Goal: Transaction & Acquisition: Purchase product/service

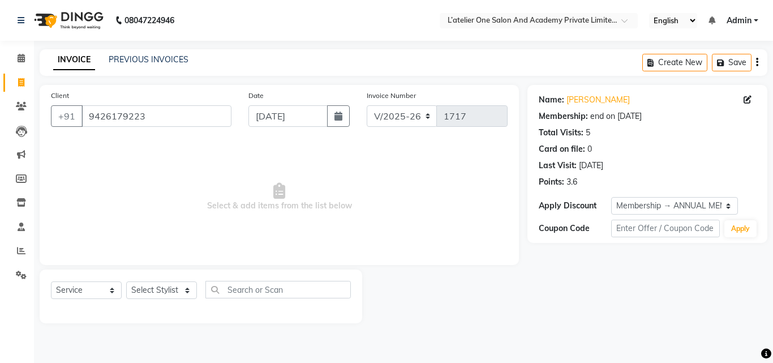
select select "6939"
select select "service"
select select "2: Object"
click at [159, 116] on input "9426179223" at bounding box center [157, 116] width 150 height 22
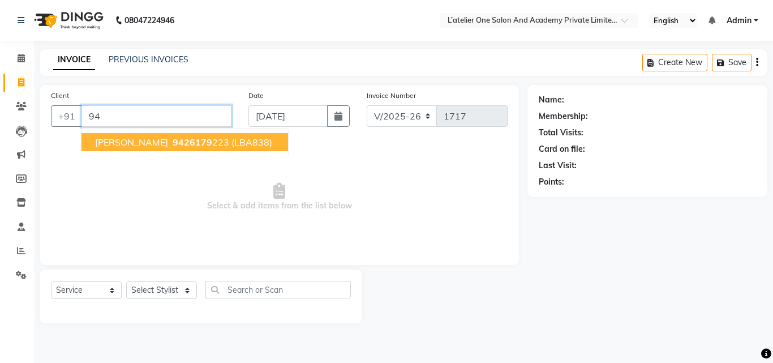
type input "9"
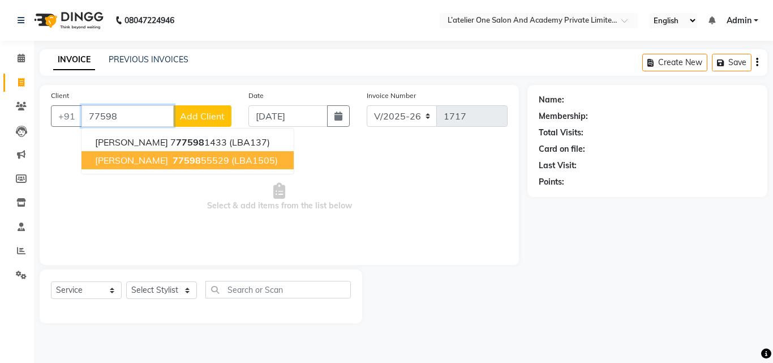
click at [175, 162] on span "77598" at bounding box center [187, 160] width 28 height 11
type input "7759855529"
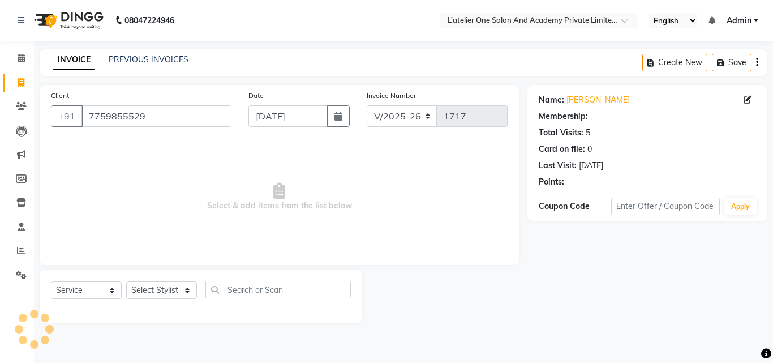
select select "2: Object"
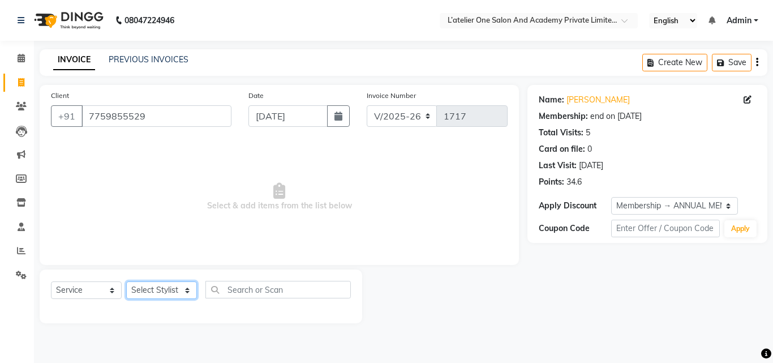
click at [181, 293] on select "Select Stylist [PERSON_NAME] [PERSON_NAME] [PERSON_NAME] [PERSON_NAME] [PERSON_…" at bounding box center [161, 290] width 71 height 18
select select "61341"
click at [126, 281] on select "Select Stylist [PERSON_NAME] [PERSON_NAME] [PERSON_NAME] [PERSON_NAME] [PERSON_…" at bounding box center [161, 290] width 71 height 18
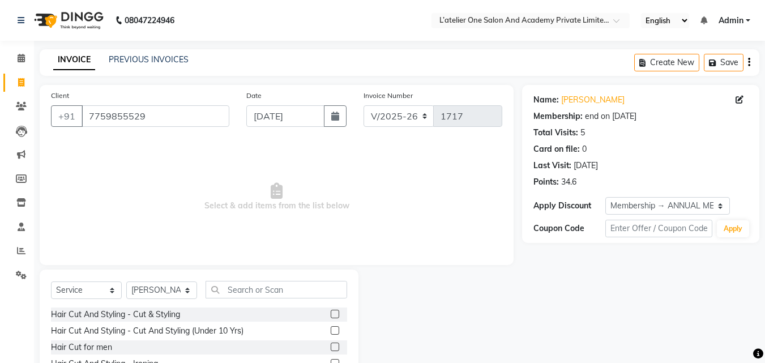
click at [176, 205] on span "Select & add items from the list below" at bounding box center [276, 196] width 451 height 113
click at [307, 314] on div "Hair Cut And Styling - Cut & Styling" at bounding box center [199, 314] width 296 height 14
click at [331, 315] on label at bounding box center [335, 314] width 8 height 8
click at [331, 315] on input "checkbox" at bounding box center [334, 314] width 7 height 7
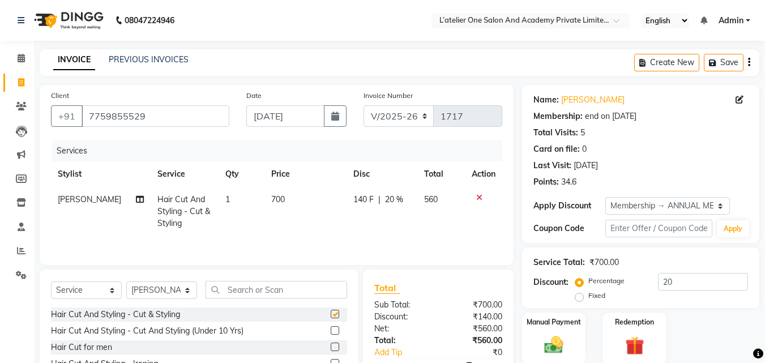
checkbox input "false"
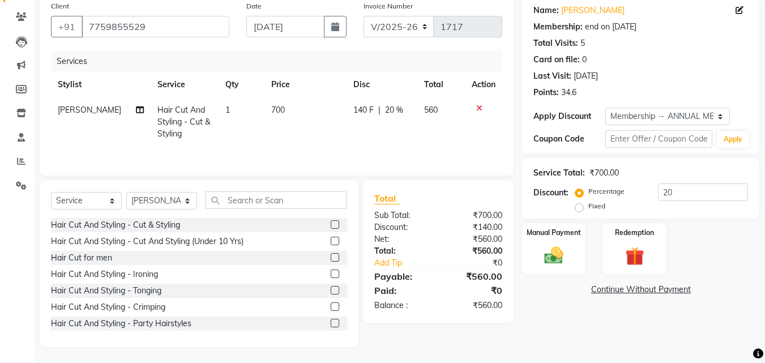
scroll to position [91, 0]
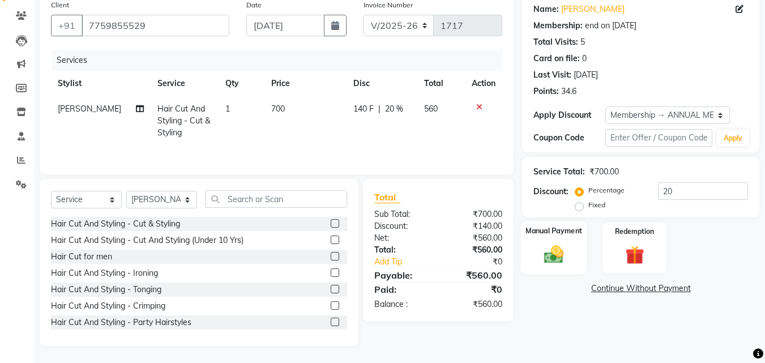
click at [550, 254] on img at bounding box center [554, 254] width 32 height 23
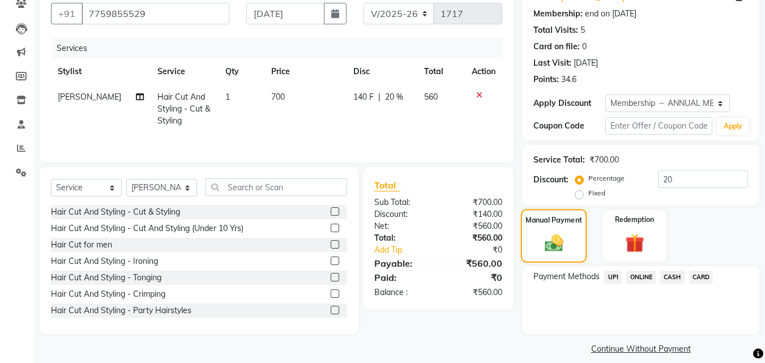
scroll to position [114, 0]
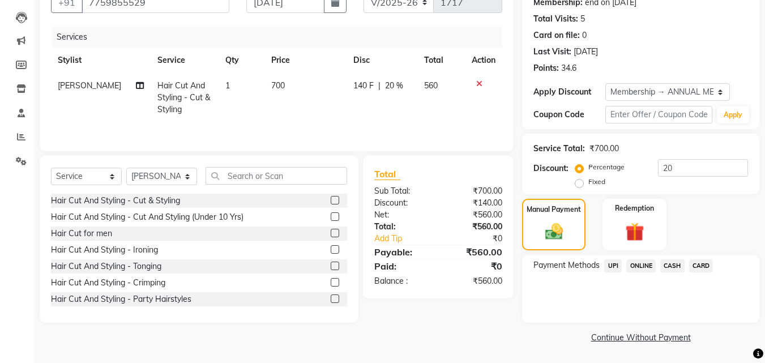
click at [635, 266] on span "ONLINE" at bounding box center [640, 265] width 29 height 13
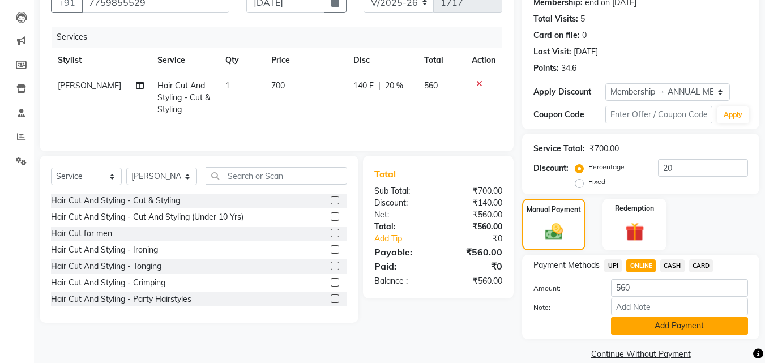
click at [674, 320] on button "Add Payment" at bounding box center [679, 326] width 137 height 18
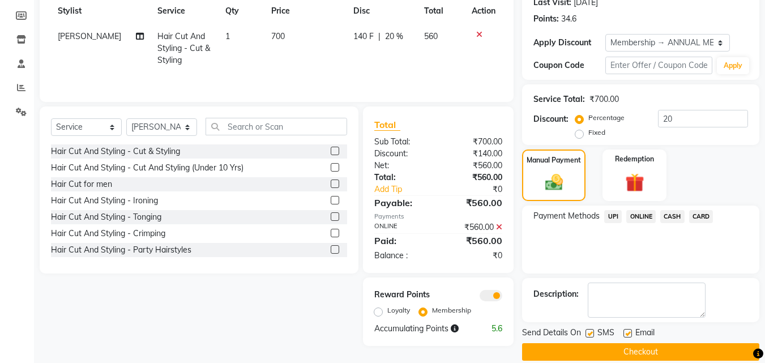
scroll to position [178, 0]
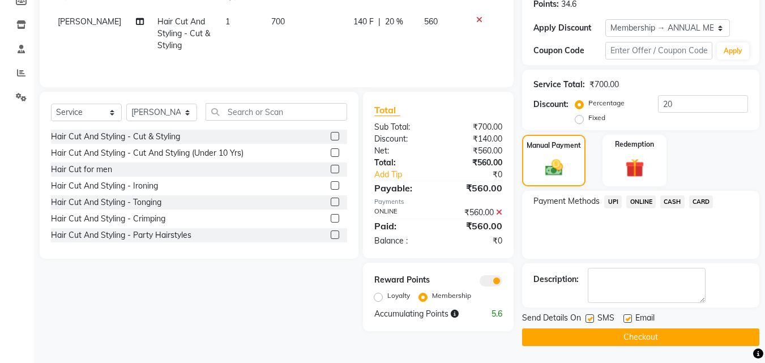
click at [601, 340] on button "Checkout" at bounding box center [640, 337] width 237 height 18
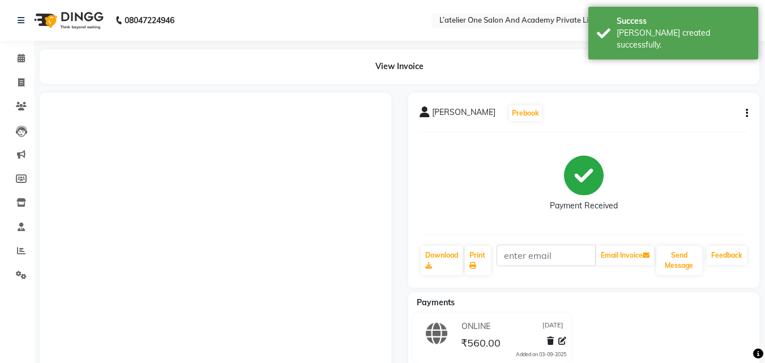
click at [601, 332] on div "ONLINE [DATE] ₹560.00 Added on [DATE]" at bounding box center [584, 340] width 369 height 54
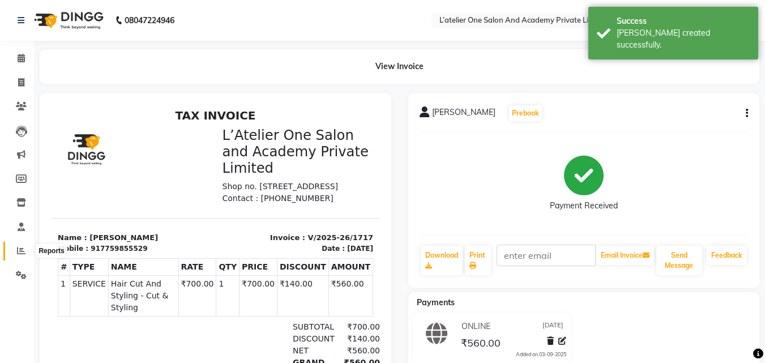
click at [22, 257] on span at bounding box center [21, 251] width 20 height 13
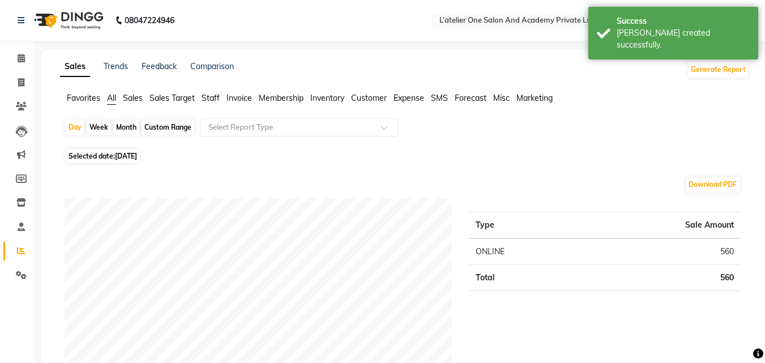
click at [100, 130] on div "Week" at bounding box center [99, 127] width 24 height 16
select select "9"
select select "2025"
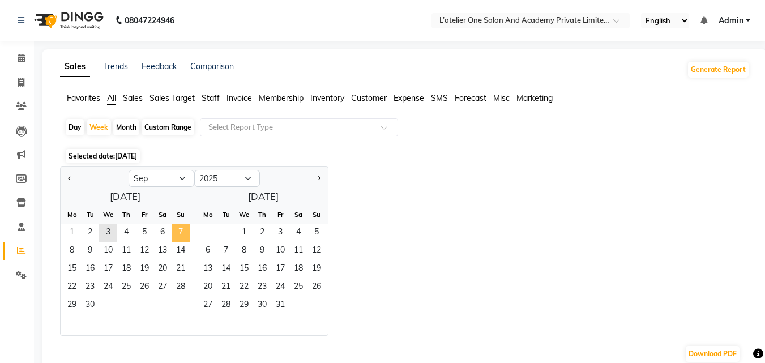
click at [179, 234] on span "7" at bounding box center [181, 233] width 18 height 18
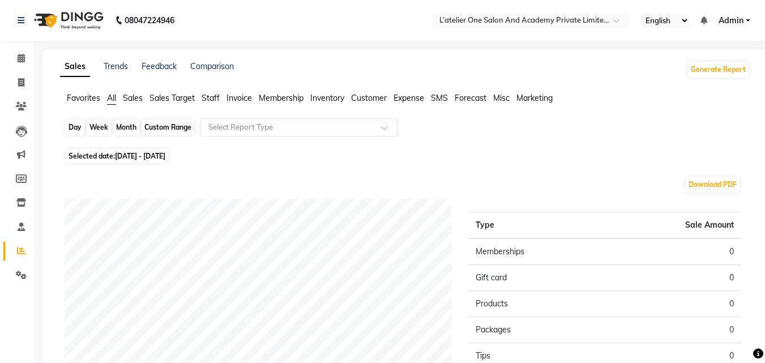
click at [95, 121] on div "Week" at bounding box center [99, 127] width 24 height 16
select select "9"
select select "2025"
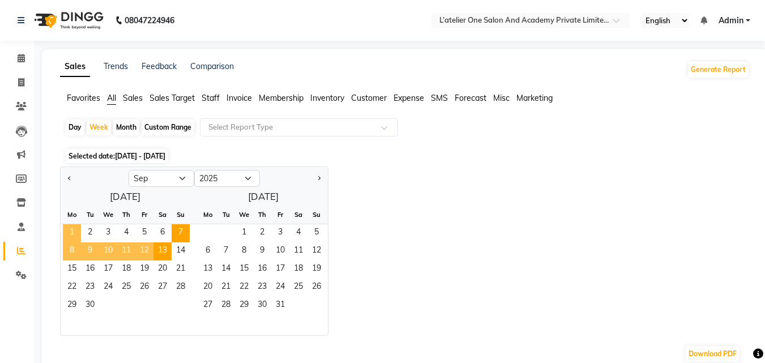
click at [63, 236] on span "1" at bounding box center [72, 233] width 18 height 18
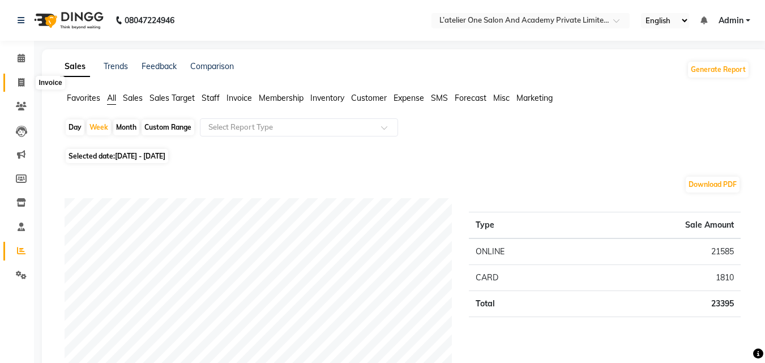
click at [24, 78] on icon at bounding box center [21, 82] width 6 height 8
select select "6939"
select select "service"
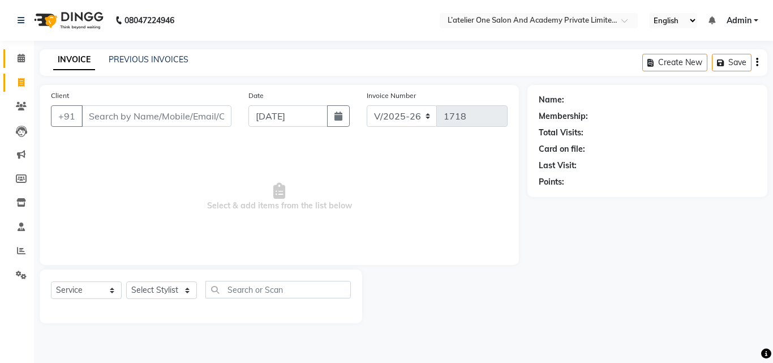
click at [21, 65] on link "Calendar" at bounding box center [16, 58] width 27 height 19
